Goal: Information Seeking & Learning: Compare options

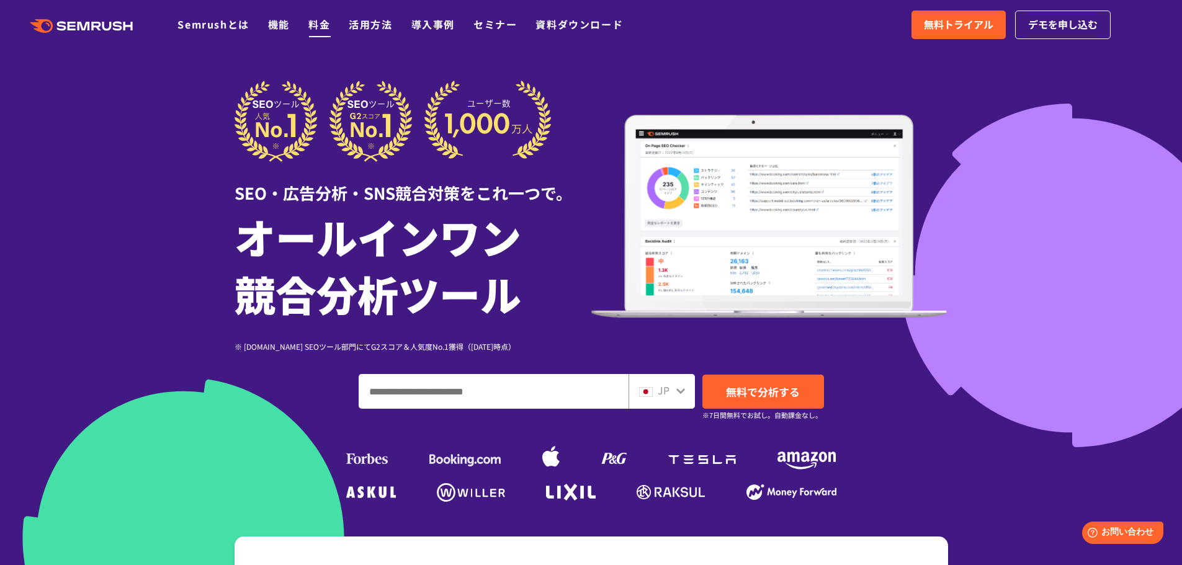
click at [308, 22] on li "料金" at bounding box center [319, 25] width 22 height 16
click at [319, 23] on link "料金" at bounding box center [319, 24] width 22 height 15
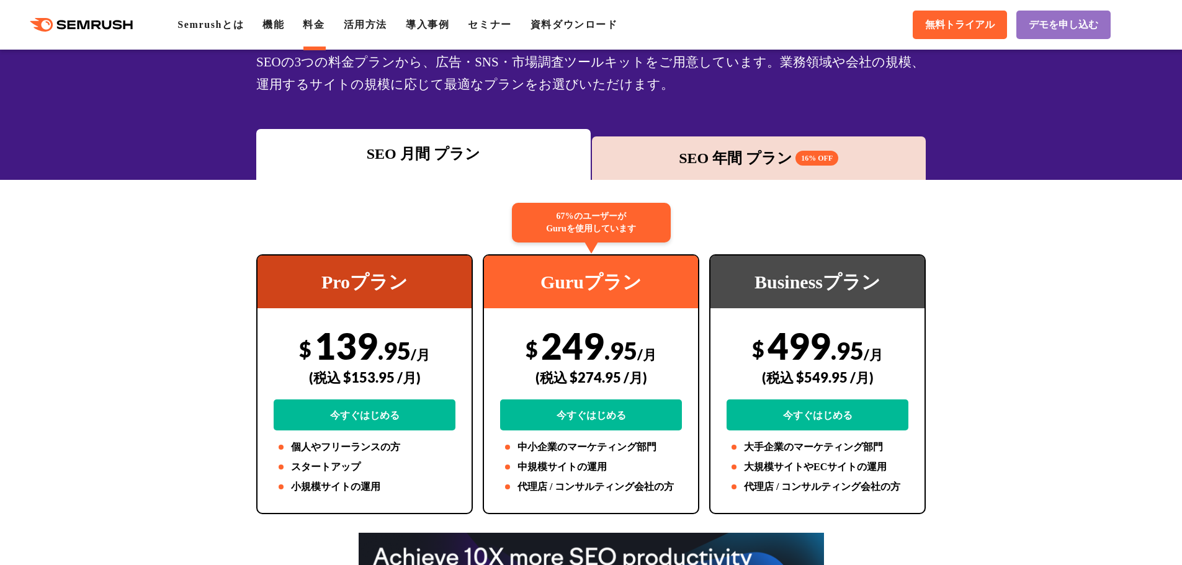
scroll to position [124, 0]
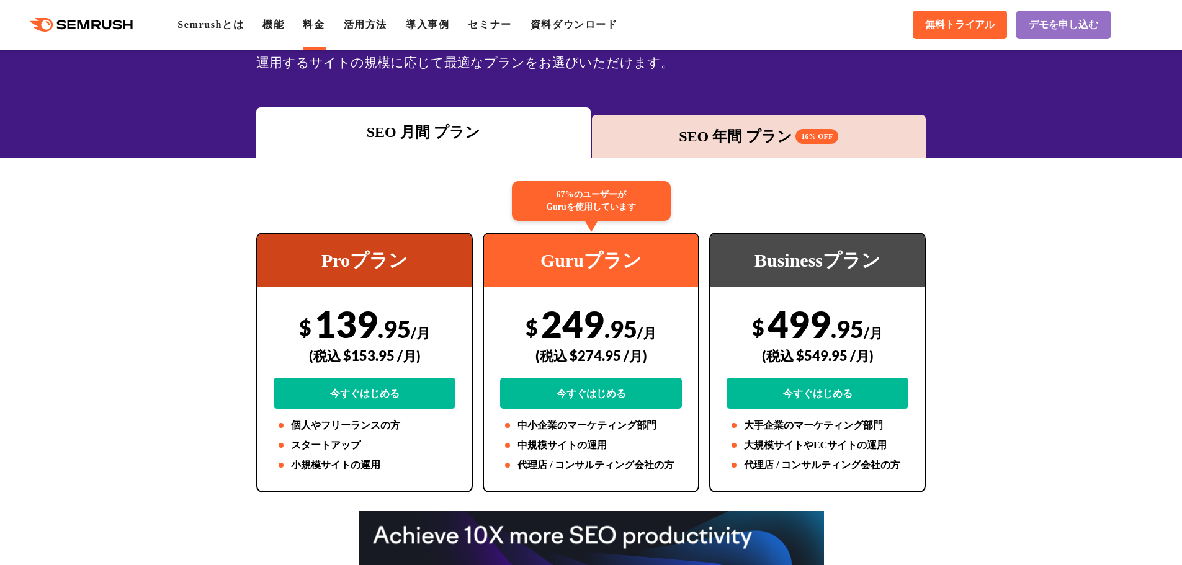
click at [740, 135] on div "SEO 年間 プラン 16% OFF" at bounding box center [759, 136] width 322 height 22
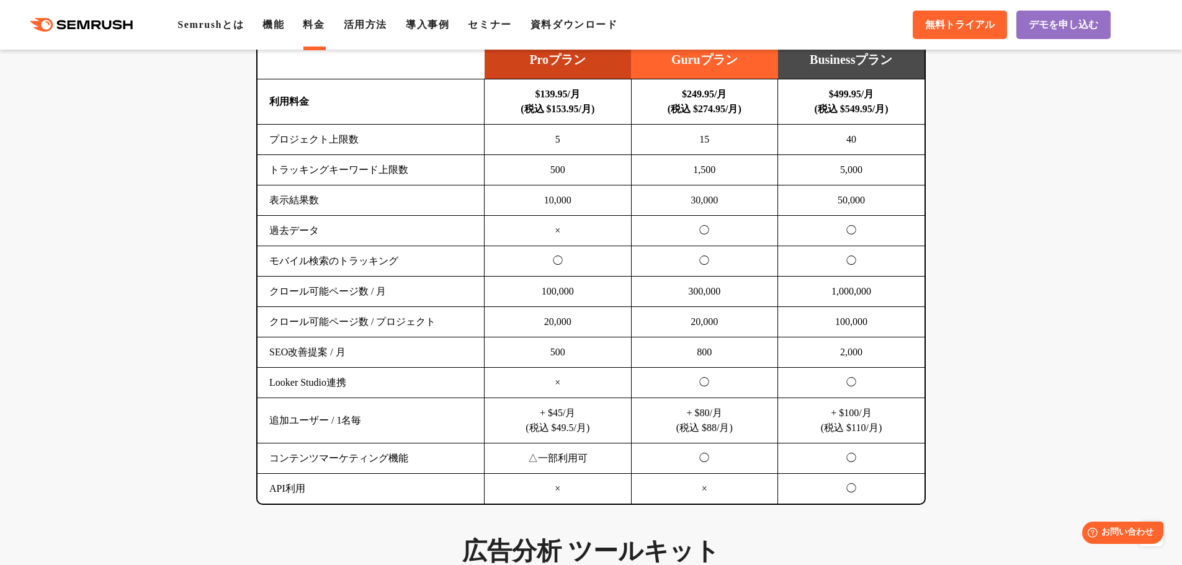
scroll to position [806, 0]
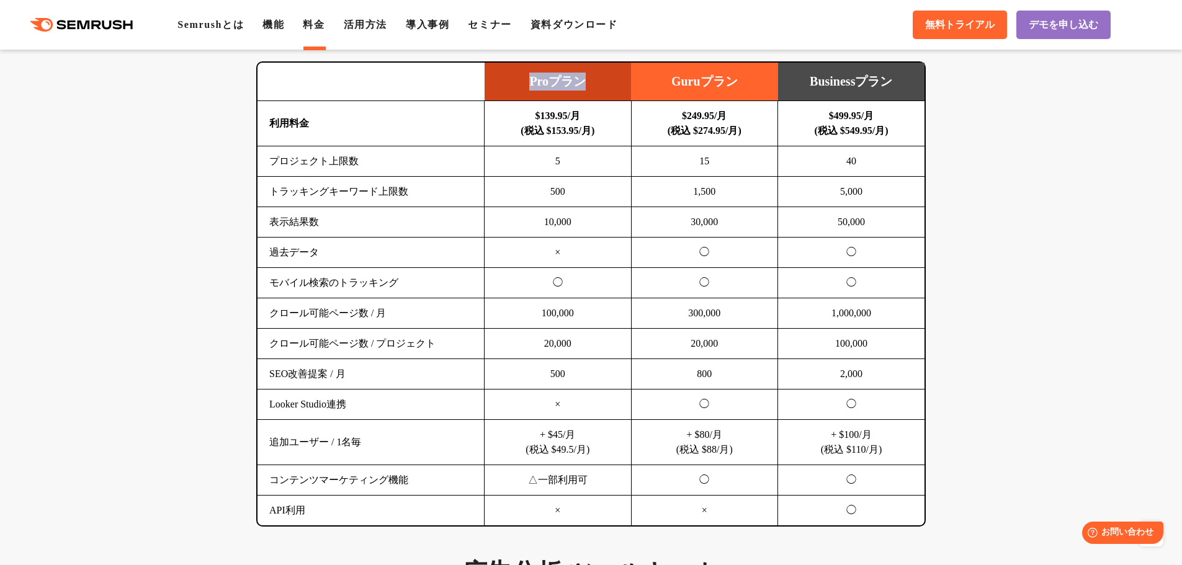
drag, startPoint x: 525, startPoint y: 77, endPoint x: 589, endPoint y: 89, distance: 64.4
click at [589, 88] on td "Proプラン" at bounding box center [558, 82] width 147 height 38
click at [571, 107] on td "$139.95/月 (税込 $153.95/月)" at bounding box center [558, 123] width 147 height 45
drag, startPoint x: 525, startPoint y: 78, endPoint x: 592, endPoint y: 79, distance: 66.4
click at [592, 79] on td "Proプラン" at bounding box center [558, 82] width 147 height 38
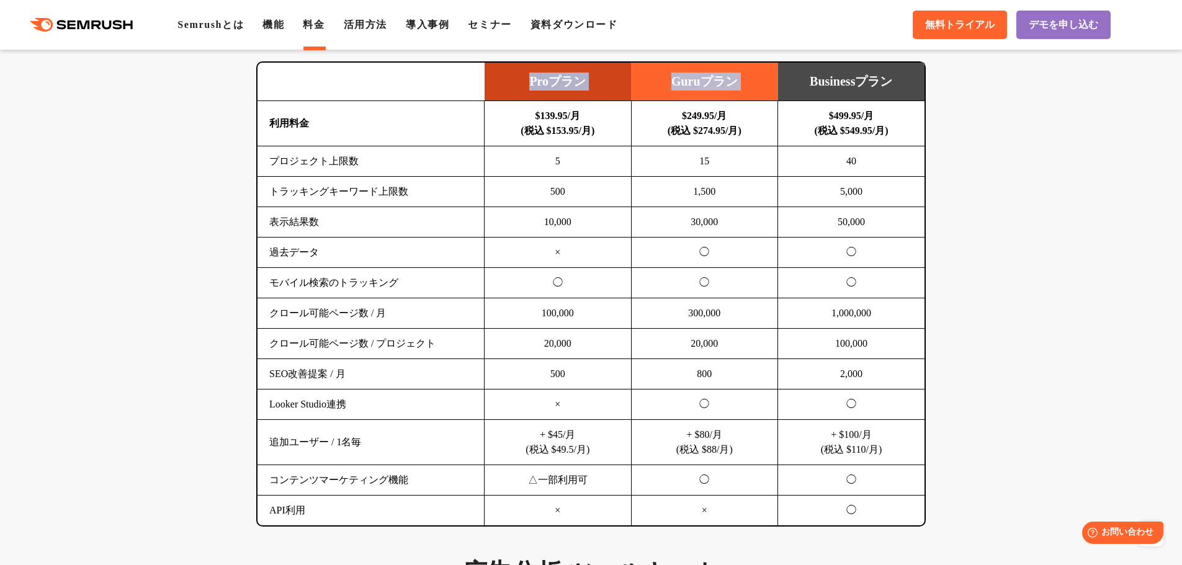
drag, startPoint x: 805, startPoint y: 81, endPoint x: 927, endPoint y: 83, distance: 122.2
click at [927, 83] on div "SEO分析 ツールキット キーワード調査やコンテンツ最適化、サイト診断、競合分析、成果の可視化までを一括支援するツールです 横にスワイプしてください Proプ…" at bounding box center [591, 249] width 694 height 556
click at [901, 87] on td "Businessプラン" at bounding box center [851, 82] width 147 height 38
drag, startPoint x: 808, startPoint y: 78, endPoint x: 888, endPoint y: 83, distance: 80.2
click at [878, 84] on td "Businessプラン" at bounding box center [851, 82] width 147 height 38
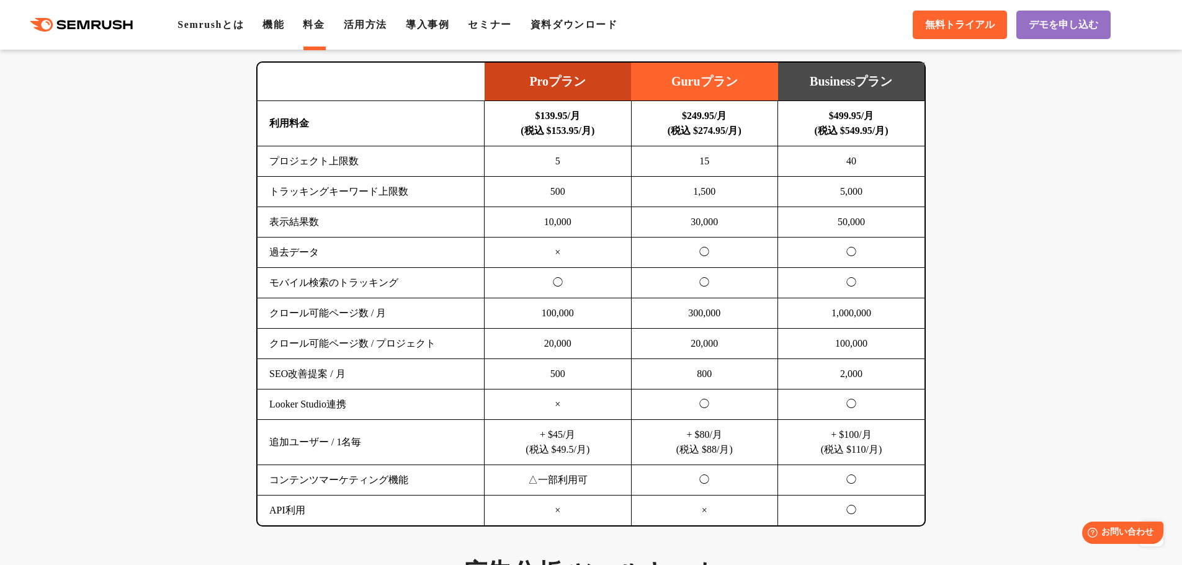
click at [888, 83] on td "Businessプラン" at bounding box center [851, 82] width 147 height 38
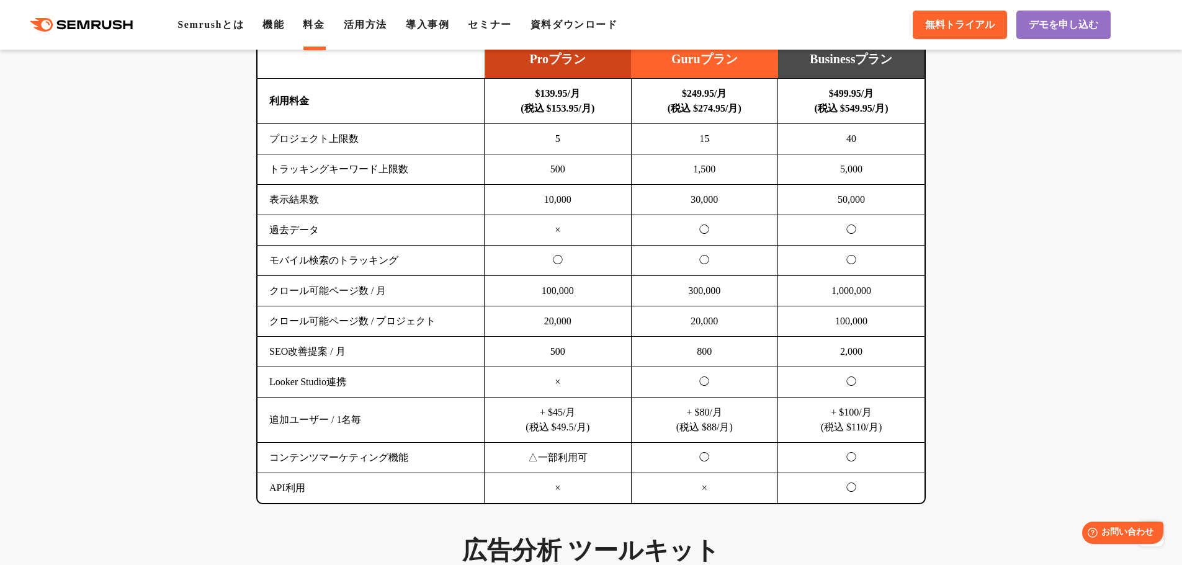
scroll to position [869, 0]
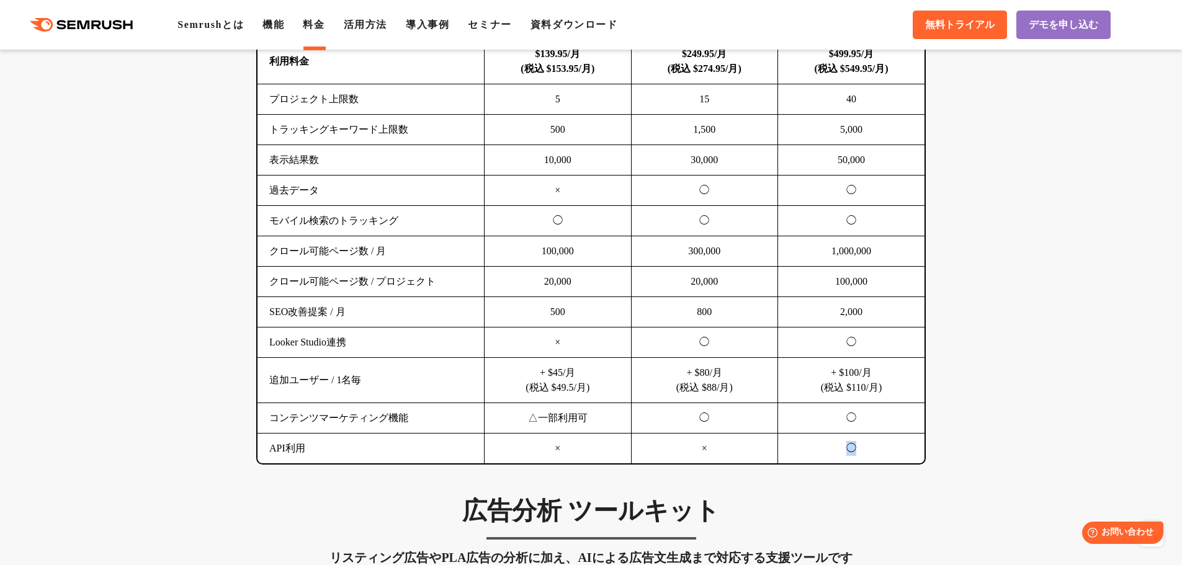
drag, startPoint x: 845, startPoint y: 453, endPoint x: 868, endPoint y: 450, distance: 23.3
click at [868, 450] on td "◯" at bounding box center [851, 449] width 147 height 30
click at [867, 450] on td "◯" at bounding box center [851, 449] width 147 height 30
drag, startPoint x: 814, startPoint y: 371, endPoint x: 890, endPoint y: 388, distance: 77.7
click at [890, 388] on td "+ $100/月 (税込 $110/月)" at bounding box center [851, 380] width 147 height 45
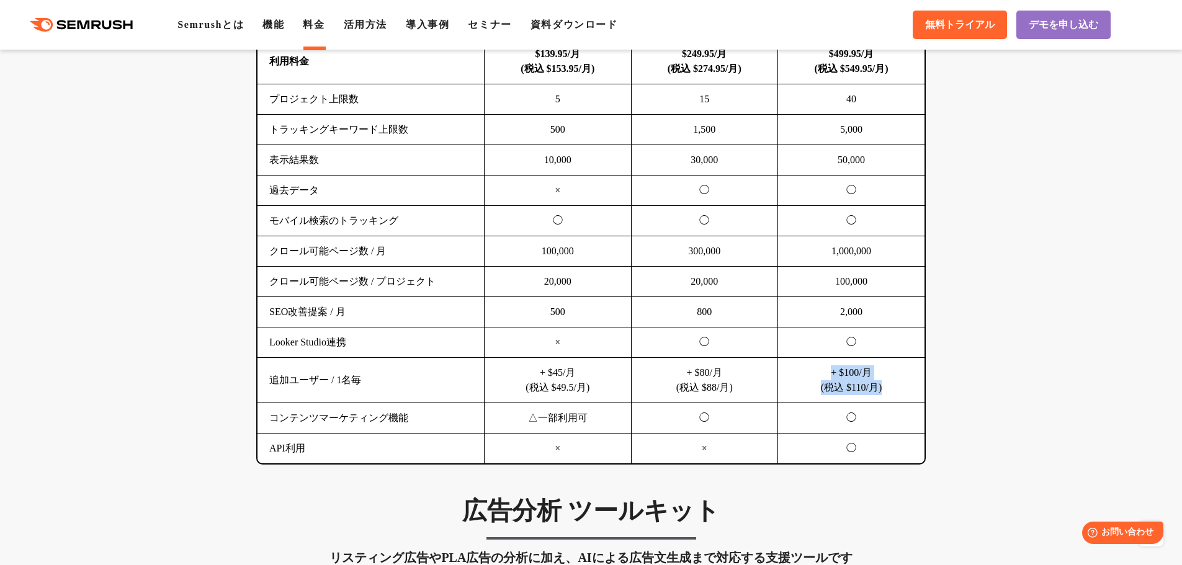
click at [890, 388] on td "+ $100/月 (税込 $110/月)" at bounding box center [851, 380] width 147 height 45
drag, startPoint x: 902, startPoint y: 388, endPoint x: 824, endPoint y: 375, distance: 78.7
click at [824, 375] on td "+ $100/月 (税込 $110/月)" at bounding box center [851, 380] width 147 height 45
drag, startPoint x: 844, startPoint y: 376, endPoint x: 885, endPoint y: 389, distance: 43.0
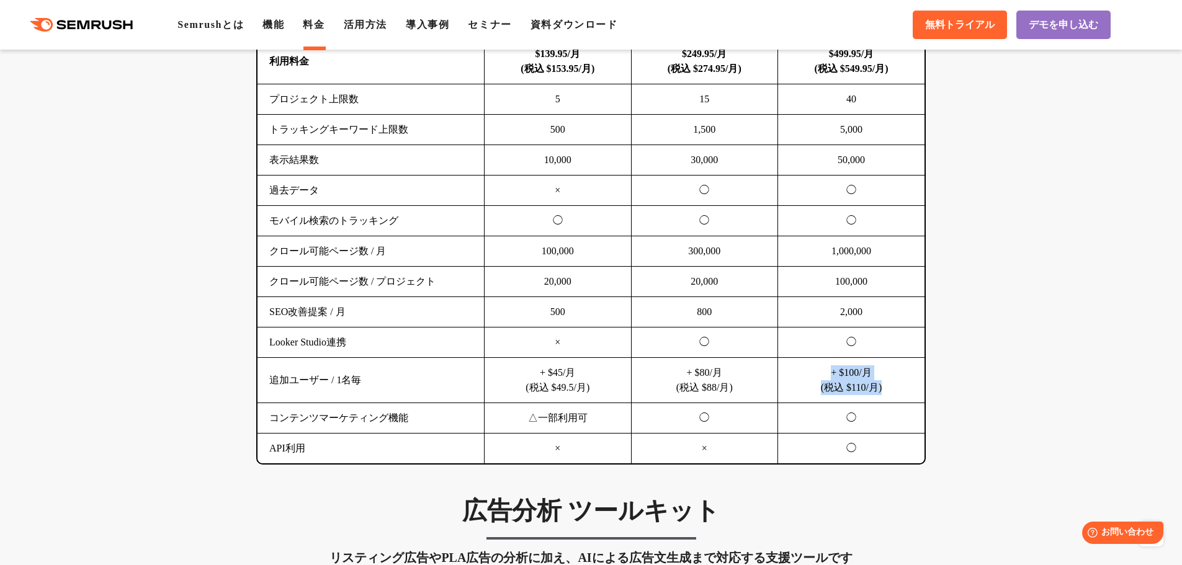
click at [885, 389] on td "+ $100/月 (税込 $110/月)" at bounding box center [851, 380] width 147 height 45
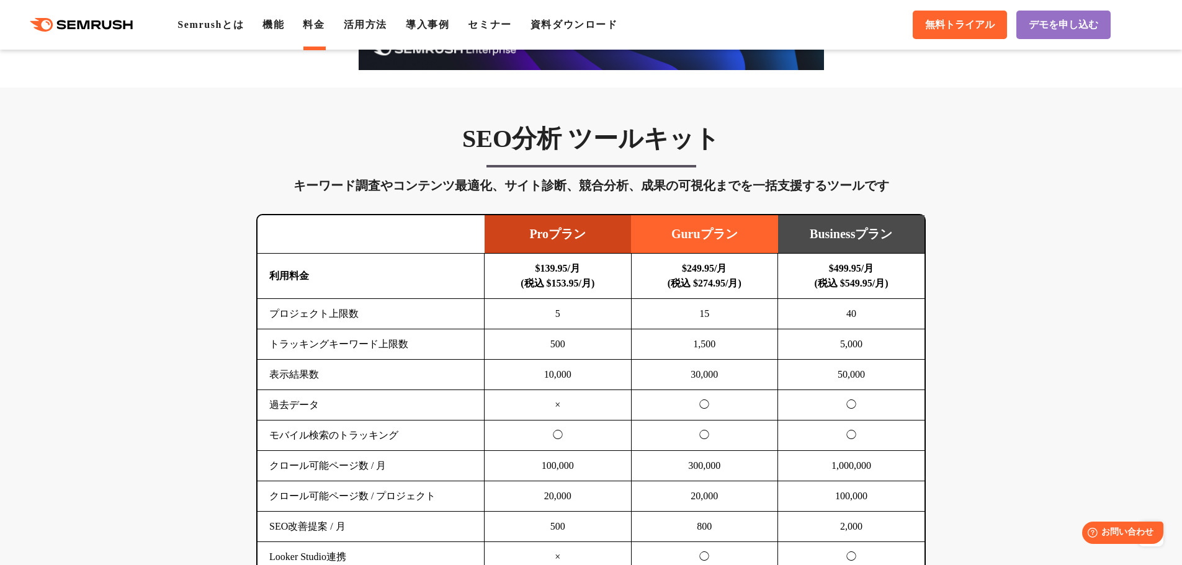
scroll to position [744, 0]
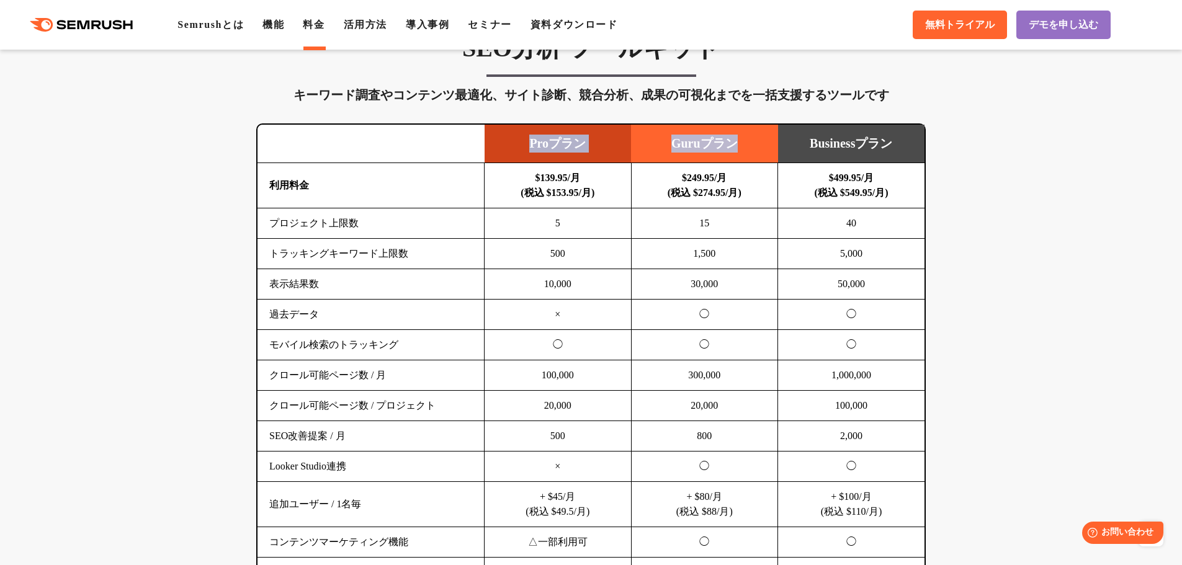
drag, startPoint x: 512, startPoint y: 140, endPoint x: 736, endPoint y: 145, distance: 224.0
click at [736, 145] on tr "Proプラン Guruプラン Businessプラン" at bounding box center [590, 144] width 667 height 38
click at [613, 166] on td "$139.95/月 (税込 $153.95/月)" at bounding box center [558, 185] width 147 height 45
drag, startPoint x: 524, startPoint y: 141, endPoint x: 738, endPoint y: 144, distance: 214.0
click at [738, 144] on tr "Proプラン Guruプラン Businessプラン" at bounding box center [590, 144] width 667 height 38
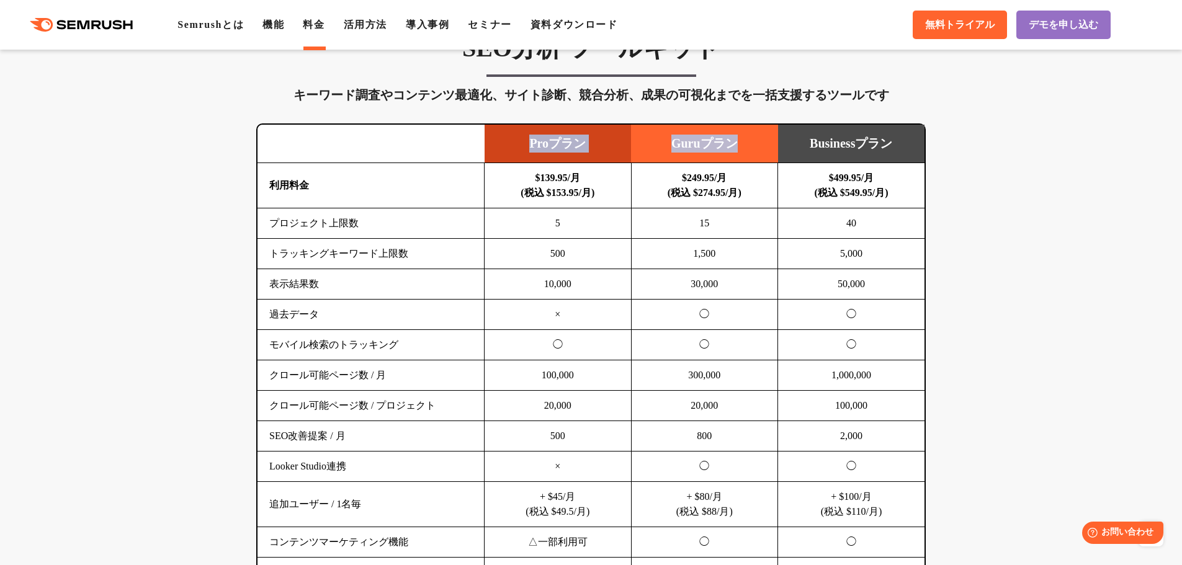
click at [738, 144] on td "Guruプラン" at bounding box center [704, 144] width 147 height 38
drag, startPoint x: 753, startPoint y: 143, endPoint x: 514, endPoint y: 140, distance: 238.2
click at [514, 140] on tr "Proプラン Guruプラン Businessプラン" at bounding box center [590, 144] width 667 height 38
click at [514, 140] on td "Proプラン" at bounding box center [558, 144] width 147 height 38
drag, startPoint x: 514, startPoint y: 145, endPoint x: 733, endPoint y: 146, distance: 218.4
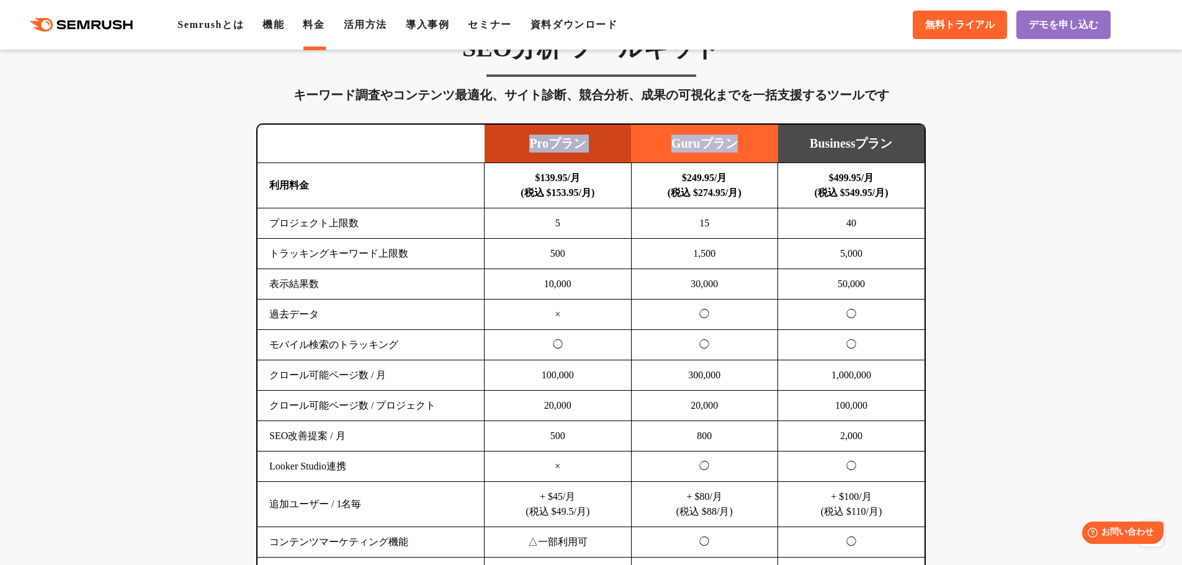
click at [733, 146] on tr "Proプラン Guruプラン Businessプラン" at bounding box center [590, 144] width 667 height 38
click at [733, 146] on td "Guruプラン" at bounding box center [704, 144] width 147 height 38
drag, startPoint x: 748, startPoint y: 145, endPoint x: 519, endPoint y: 146, distance: 228.9
click at [519, 146] on tr "Proプラン Guruプラン Businessプラン" at bounding box center [590, 144] width 667 height 38
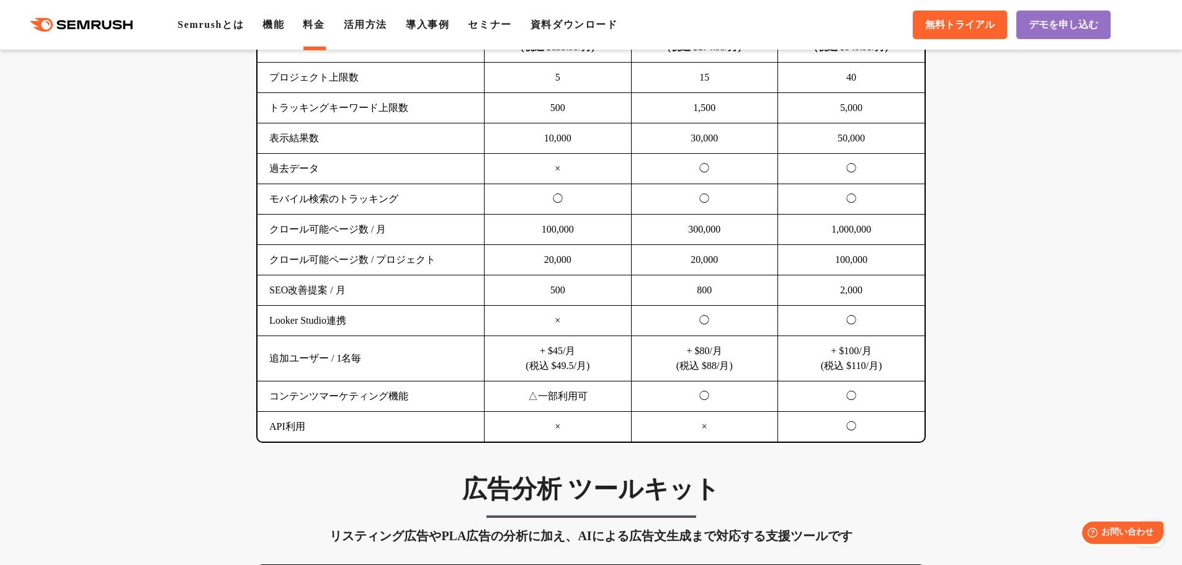
scroll to position [869, 0]
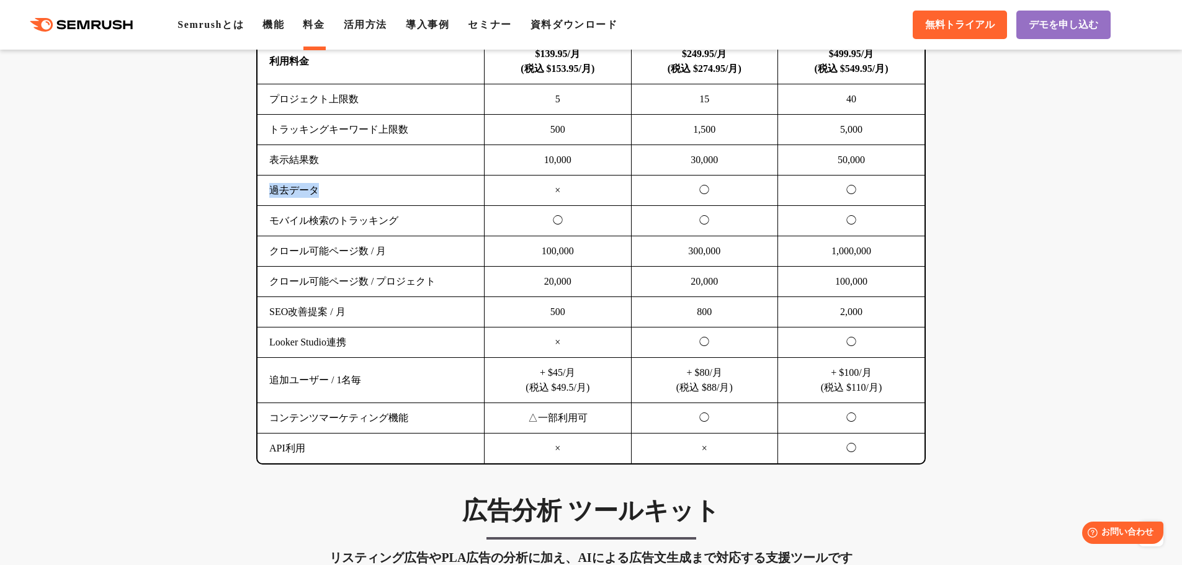
drag, startPoint x: 267, startPoint y: 191, endPoint x: 318, endPoint y: 191, distance: 51.5
click at [318, 191] on td "過去データ" at bounding box center [370, 191] width 227 height 30
click at [262, 199] on td "過去データ" at bounding box center [370, 191] width 227 height 30
drag, startPoint x: 273, startPoint y: 189, endPoint x: 330, endPoint y: 189, distance: 57.1
click at [330, 189] on td "過去データ" at bounding box center [370, 191] width 227 height 30
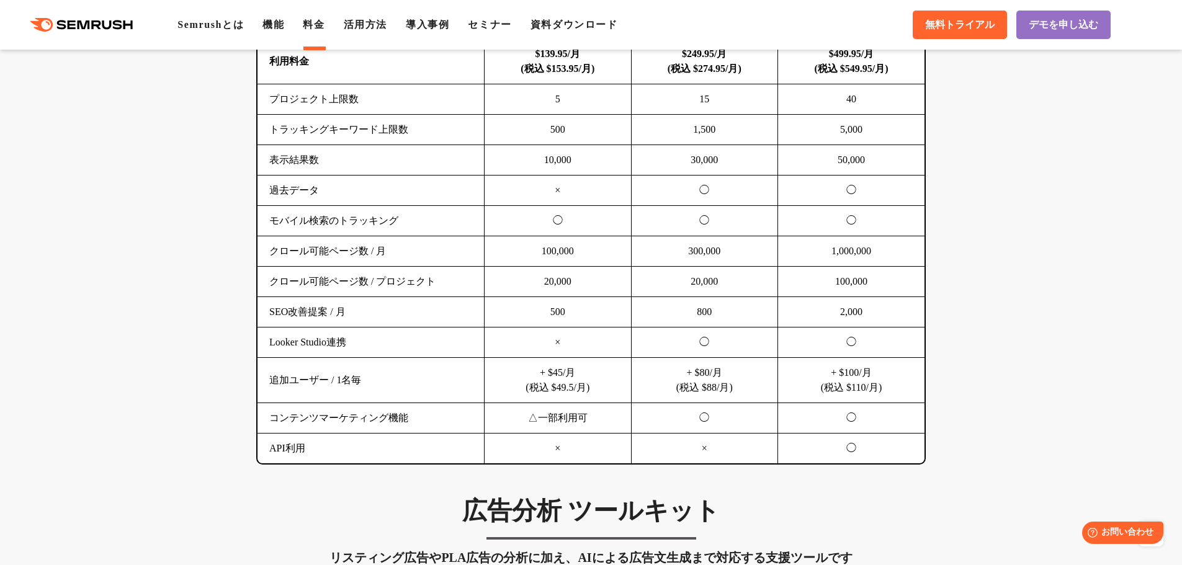
click at [262, 207] on td "モバイル検索のトラッキング" at bounding box center [370, 221] width 227 height 30
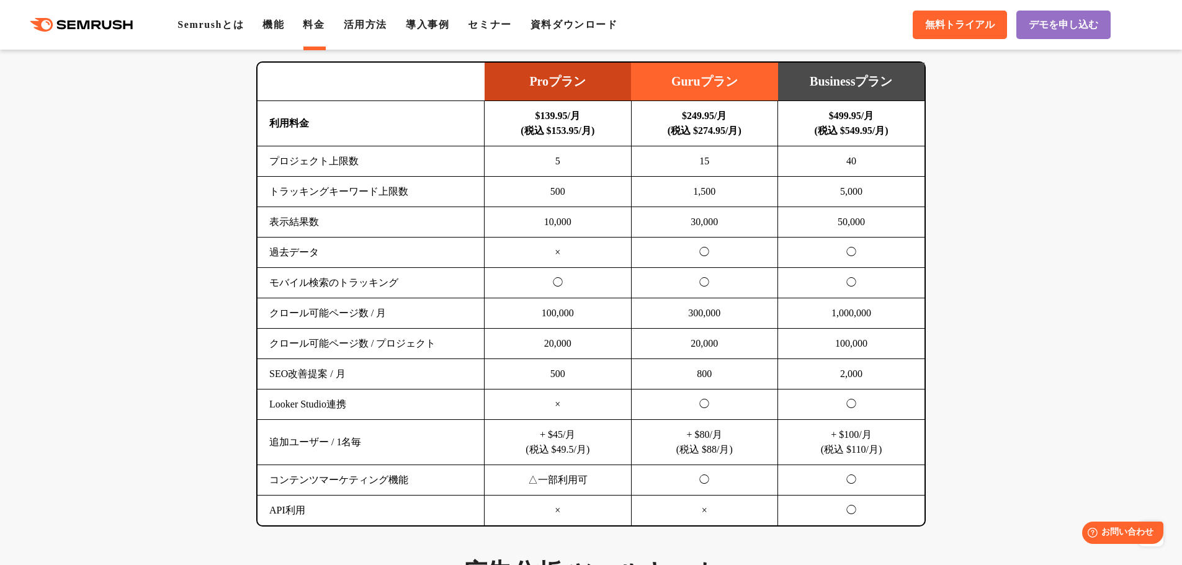
click at [270, 285] on td "モバイル検索のトラッキング" at bounding box center [370, 283] width 227 height 30
drag, startPoint x: 270, startPoint y: 161, endPoint x: 356, endPoint y: 161, distance: 86.2
click at [356, 162] on td "プロジェクト上限数" at bounding box center [370, 161] width 227 height 30
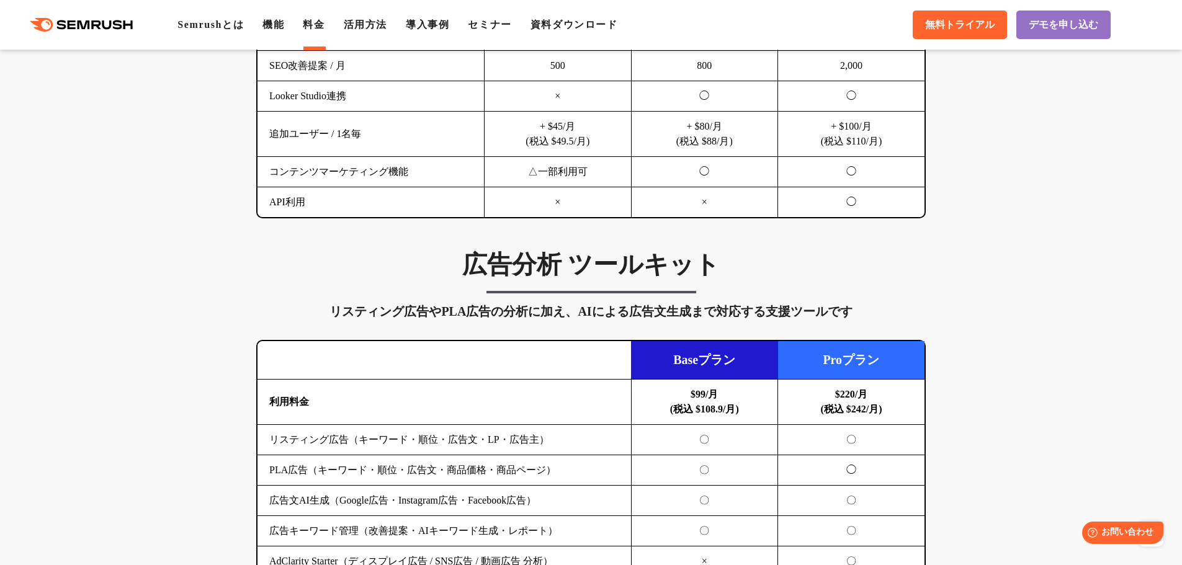
scroll to position [993, 0]
